Goal: Information Seeking & Learning: Learn about a topic

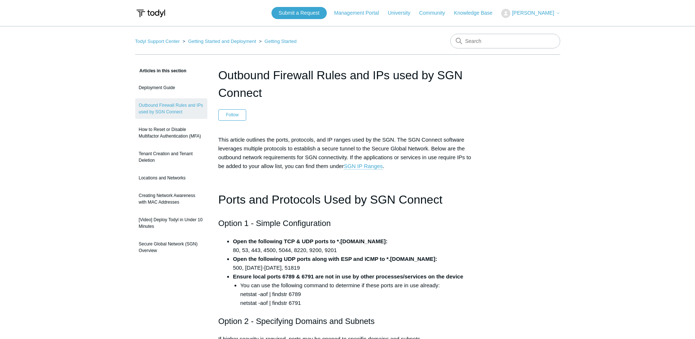
scroll to position [288, 0]
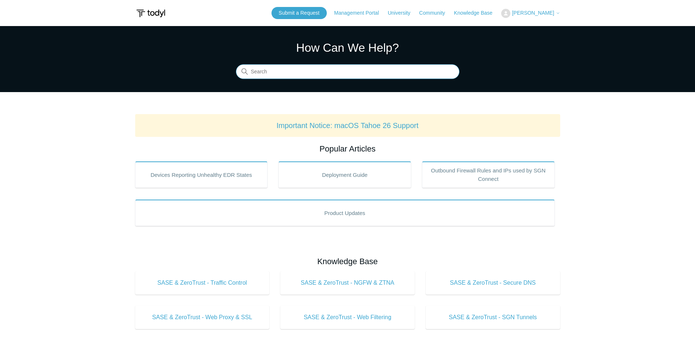
click at [317, 71] on input "Search" at bounding box center [348, 72] width 224 height 15
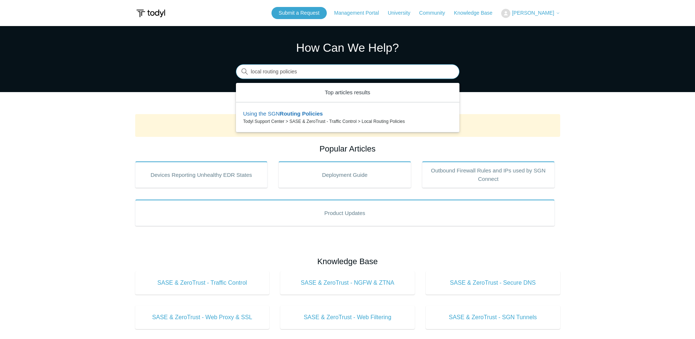
type input "local routing policies"
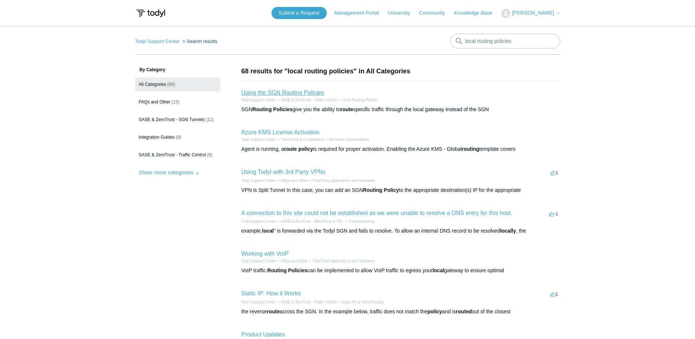
click at [293, 91] on link "Using the SGN Routing Policies" at bounding box center [283, 92] width 83 height 6
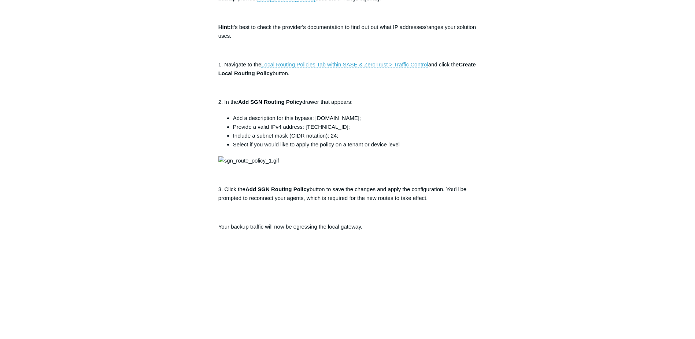
scroll to position [257, 0]
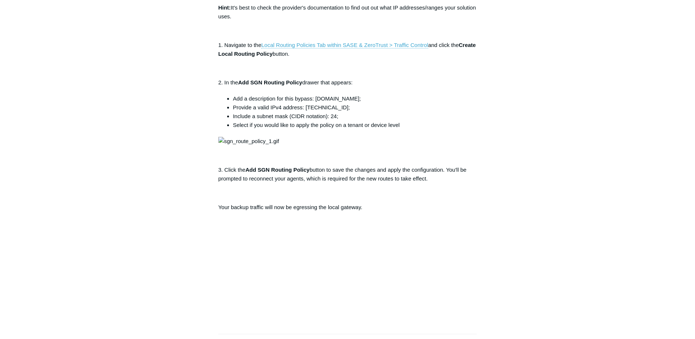
click at [507, 194] on div "Articles in this section Using the SGN Routing Policies Using the SGN Routing P…" at bounding box center [347, 190] width 425 height 760
click at [478, 245] on article "Using the SGN Routing Policies Follow Not yet followed by anyone SGN Routing Po…" at bounding box center [347, 190] width 281 height 760
click at [590, 202] on main "Todyl Support Center SASE & ZeroTrust - Traffic Control Local Routing Policies …" at bounding box center [347, 169] width 695 height 800
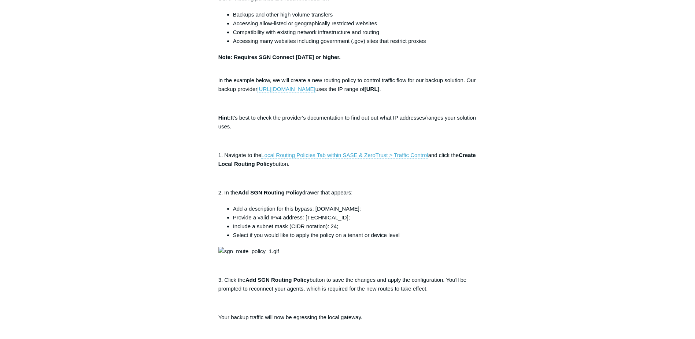
scroll to position [0, 0]
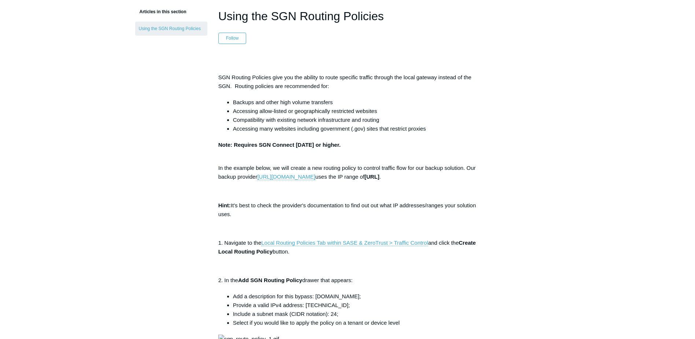
scroll to position [73, 0]
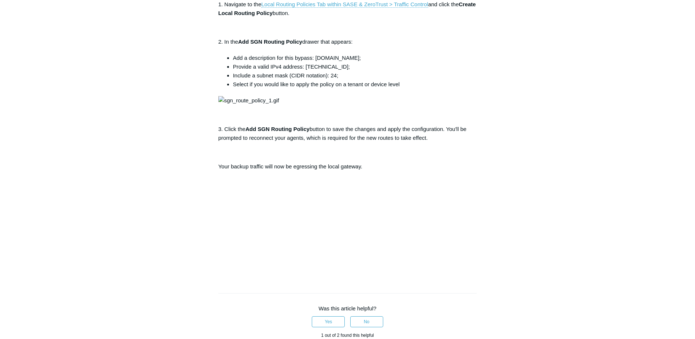
scroll to position [293, 0]
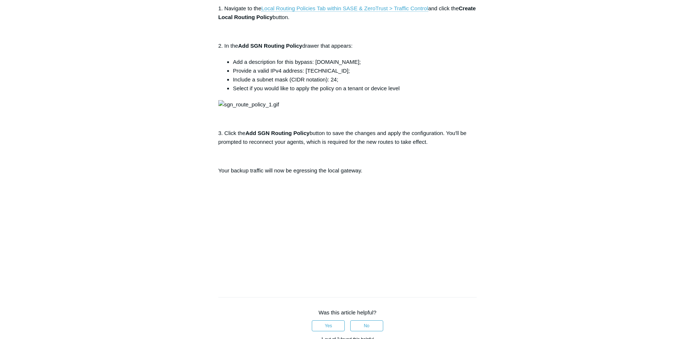
click at [472, 109] on p at bounding box center [347, 104] width 259 height 9
click at [483, 143] on article "Using the SGN Routing Policies Follow Not yet followed by anyone SGN Routing Po…" at bounding box center [347, 153] width 281 height 760
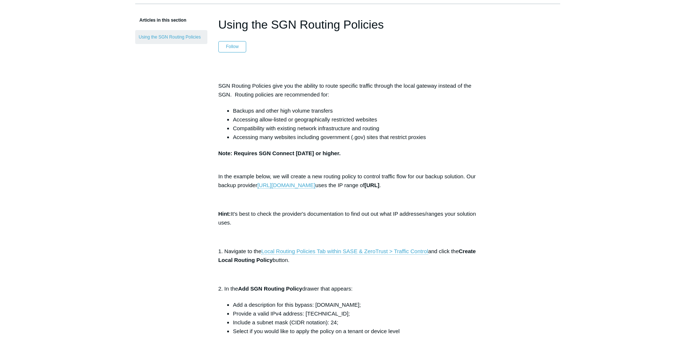
scroll to position [0, 0]
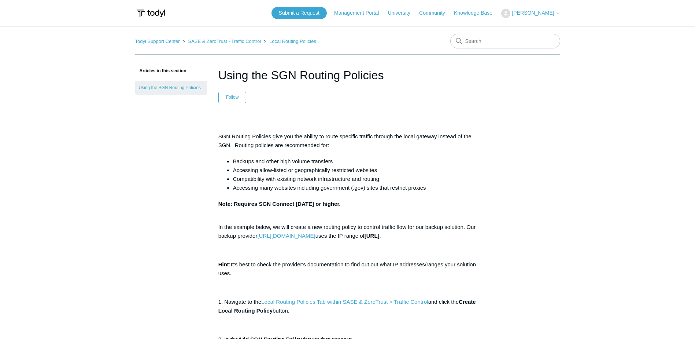
drag, startPoint x: 654, startPoint y: 97, endPoint x: 649, endPoint y: 97, distance: 4.8
drag, startPoint x: 161, startPoint y: 40, endPoint x: 172, endPoint y: 41, distance: 10.7
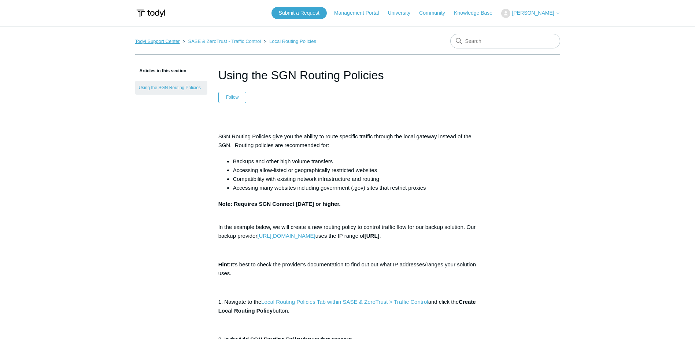
click at [161, 40] on link "Todyl Support Center" at bounding box center [157, 40] width 45 height 5
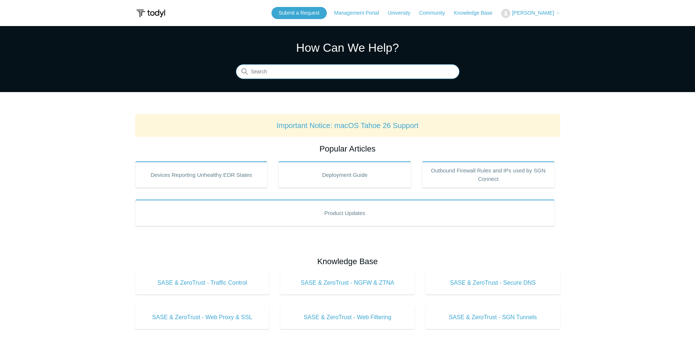
click at [277, 72] on input "Search" at bounding box center [348, 72] width 224 height 15
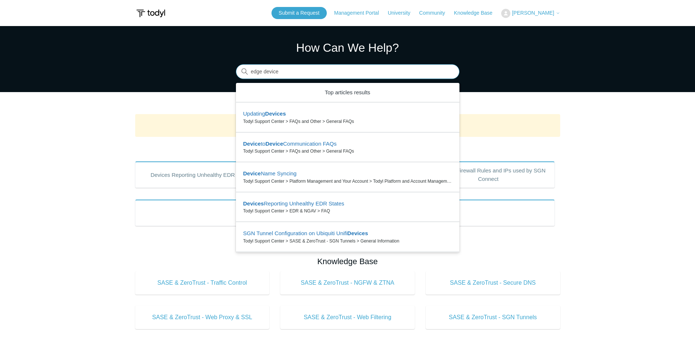
type input "edge device"
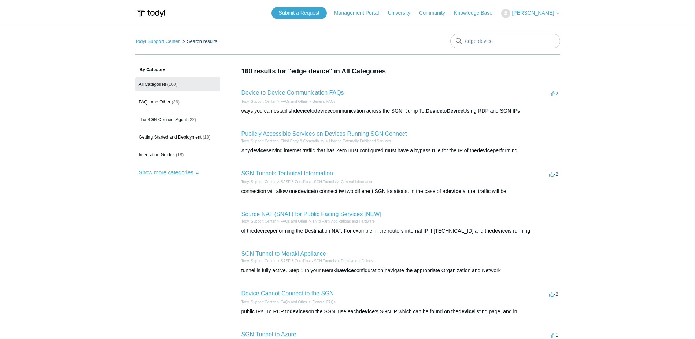
click at [594, 125] on main "Todyl Support Center Search results edge device By Category All Categories (160…" at bounding box center [347, 269] width 695 height 486
click at [154, 41] on link "Todyl Support Center" at bounding box center [157, 40] width 45 height 5
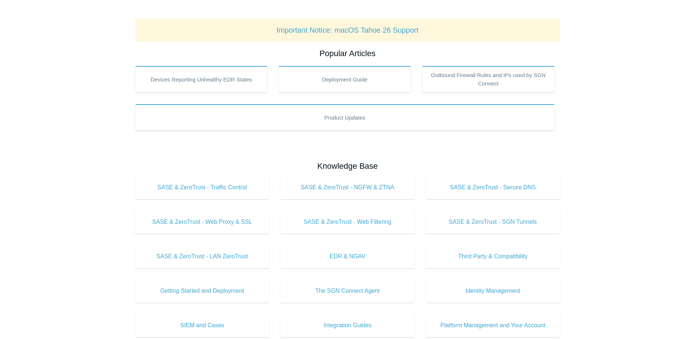
scroll to position [110, 0]
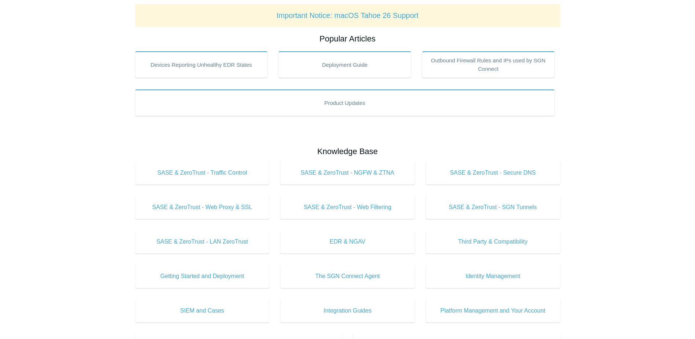
click at [655, 130] on main "Todyl Support Center How Can We Help? Search Important Notice: macOS Tahoe 26 S…" at bounding box center [347, 233] width 695 height 634
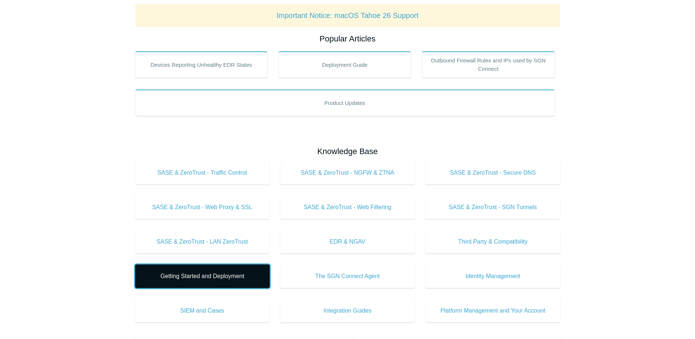
click at [197, 275] on span "Getting Started and Deployment" at bounding box center [202, 276] width 113 height 9
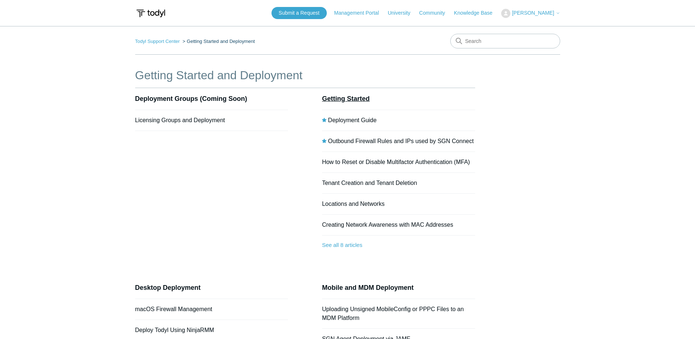
click at [346, 98] on link "Getting Started" at bounding box center [346, 98] width 48 height 7
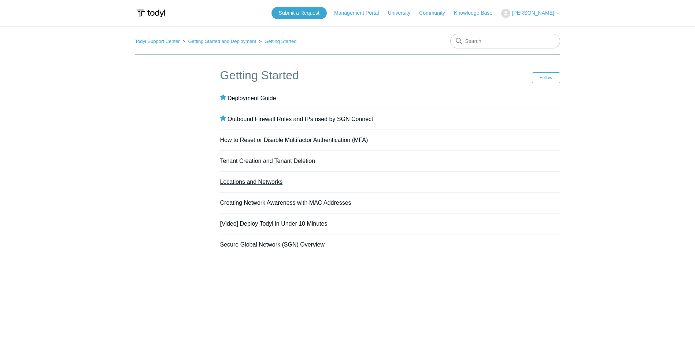
click at [267, 179] on link "Locations and Networks" at bounding box center [251, 181] width 63 height 6
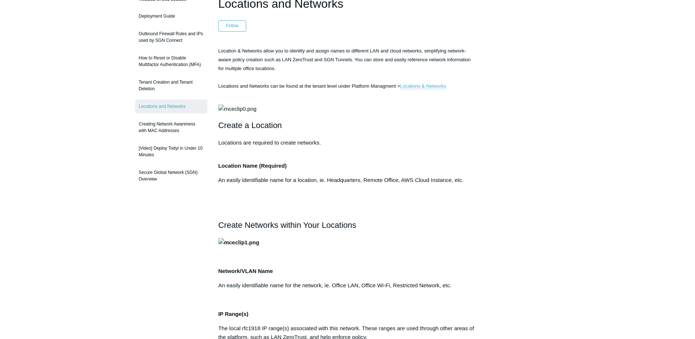
scroll to position [73, 0]
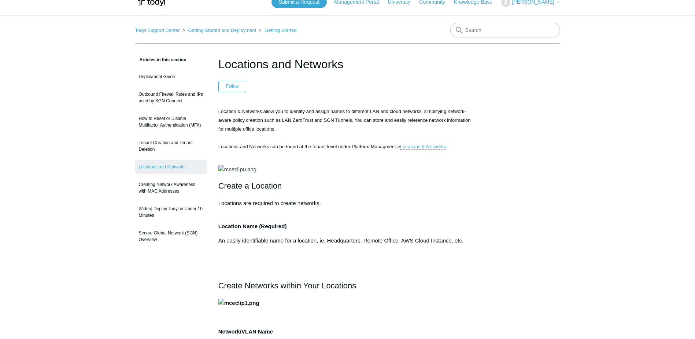
scroll to position [0, 0]
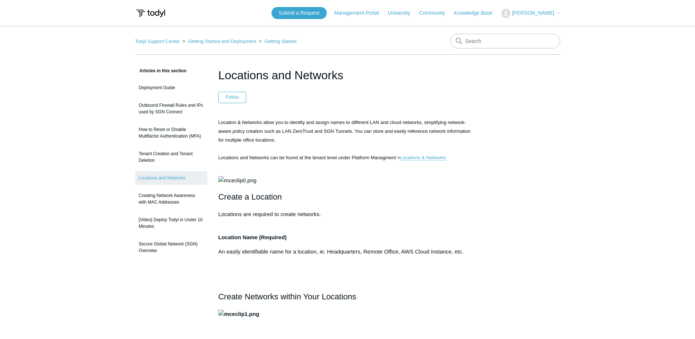
drag, startPoint x: 575, startPoint y: 100, endPoint x: 567, endPoint y: 102, distance: 7.9
click at [438, 97] on header "Locations and Networks Follow Not yet followed by anyone" at bounding box center [347, 84] width 259 height 37
click at [496, 42] on input "Search" at bounding box center [505, 41] width 110 height 15
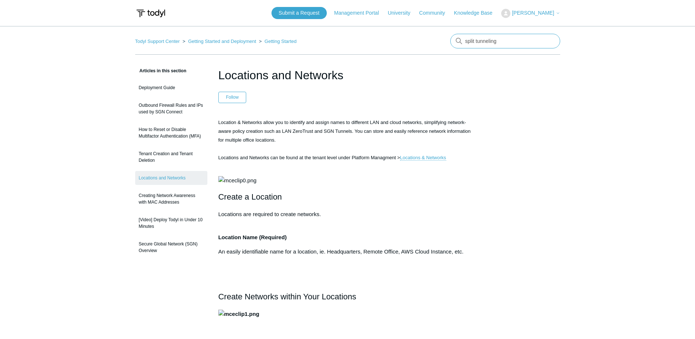
type input "split tunneling"
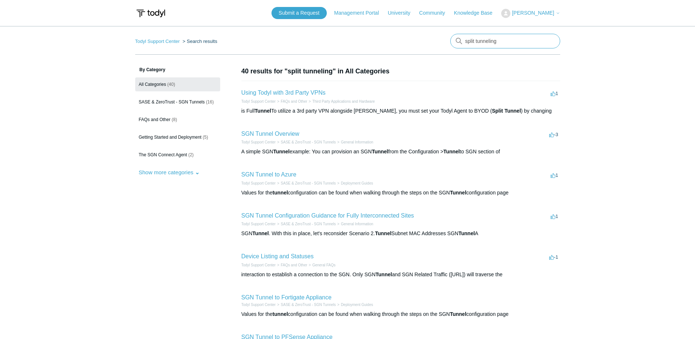
click at [508, 42] on input "split tunneling" at bounding box center [505, 41] width 110 height 15
type input "split tunneling proxy"
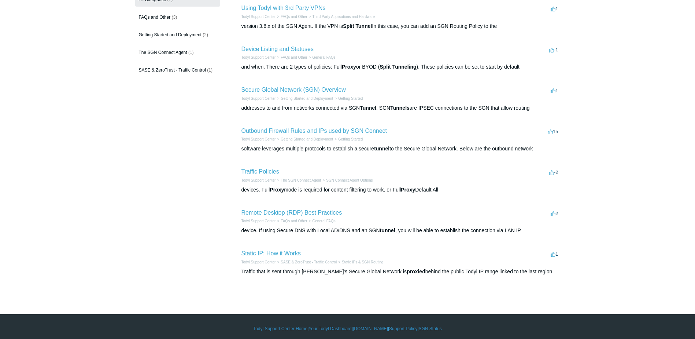
scroll to position [89, 0]
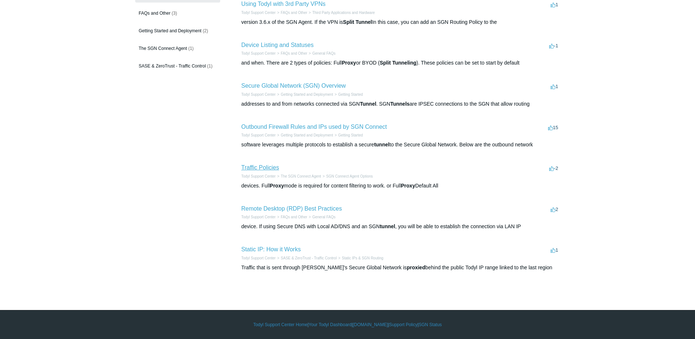
click at [268, 169] on link "Traffic Policies" at bounding box center [261, 167] width 38 height 6
